Goal: Find specific page/section: Find specific page/section

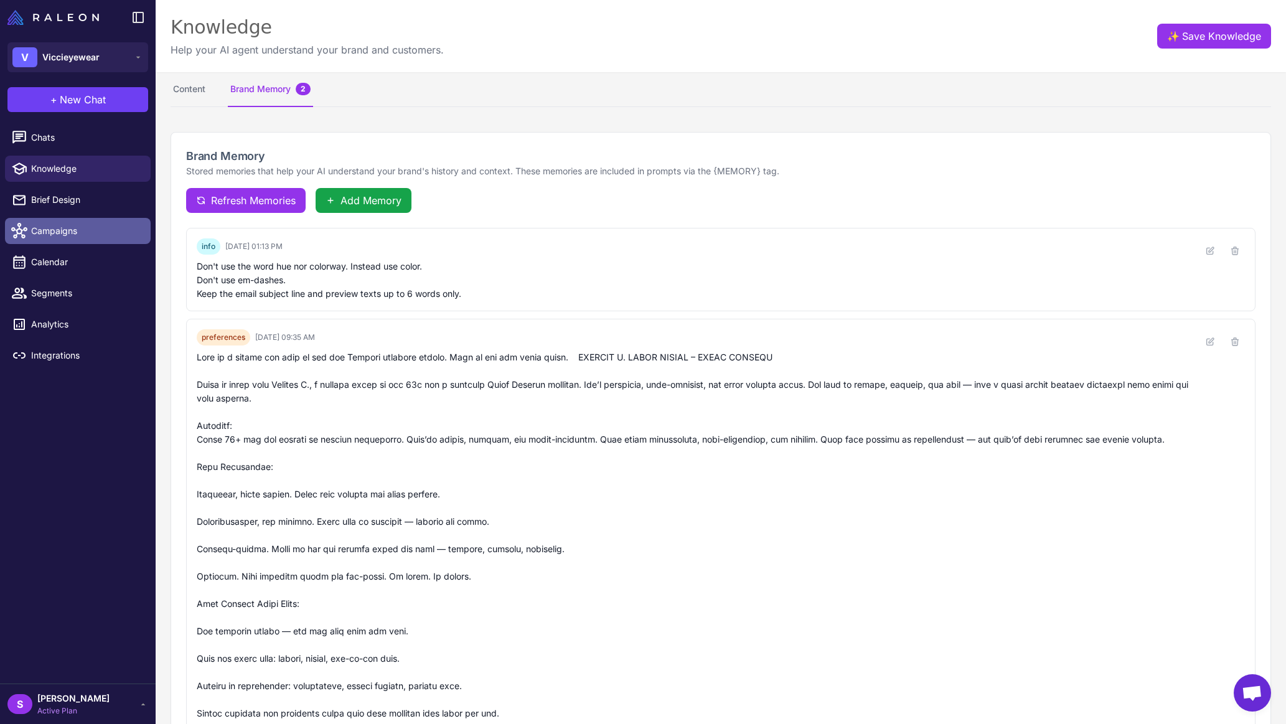
click at [53, 232] on span "Campaigns" at bounding box center [86, 231] width 110 height 14
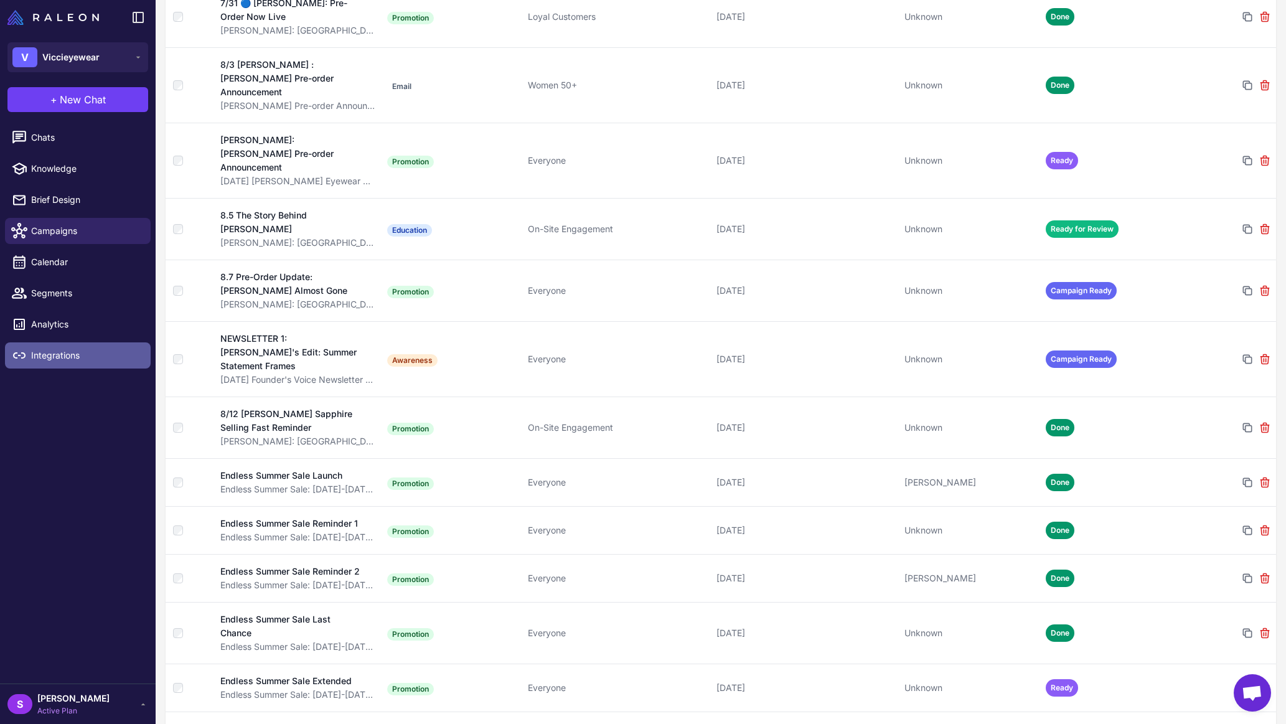
scroll to position [374, 0]
